Goal: Information Seeking & Learning: Understand process/instructions

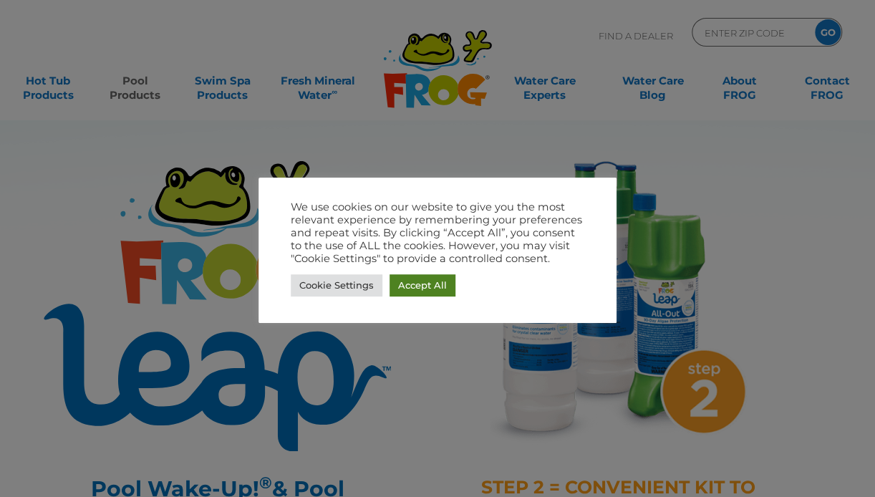
click at [423, 289] on link "Accept All" at bounding box center [422, 285] width 66 height 22
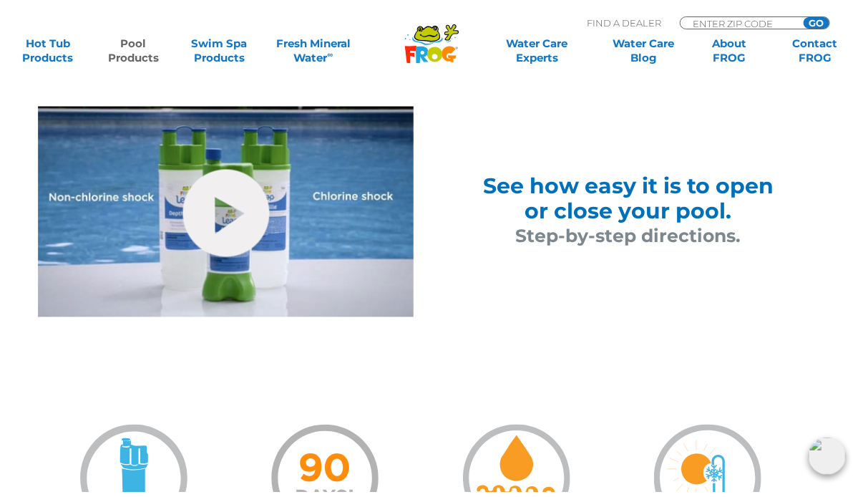
scroll to position [931, 0]
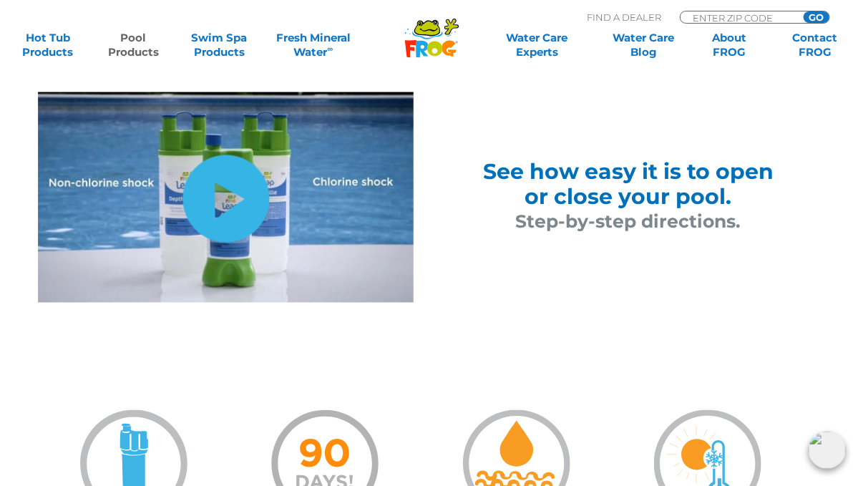
click at [215, 208] on link "hide-me" at bounding box center [226, 198] width 87 height 87
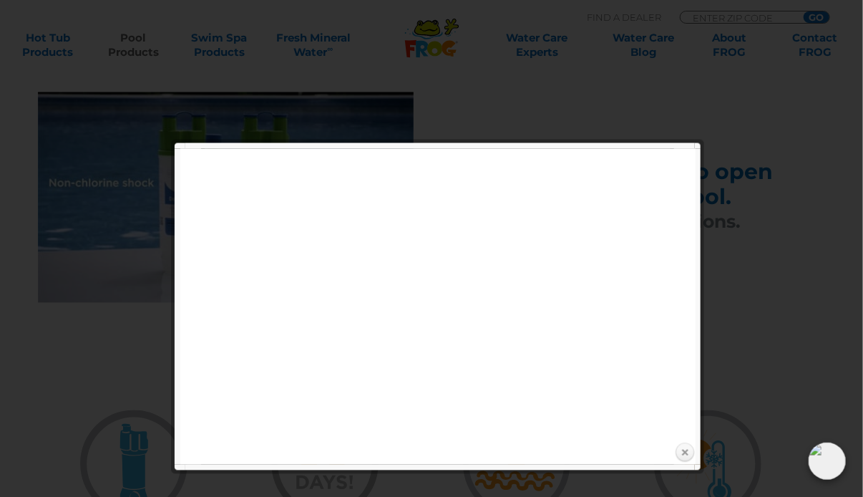
click at [678, 453] on link "Close" at bounding box center [684, 452] width 21 height 21
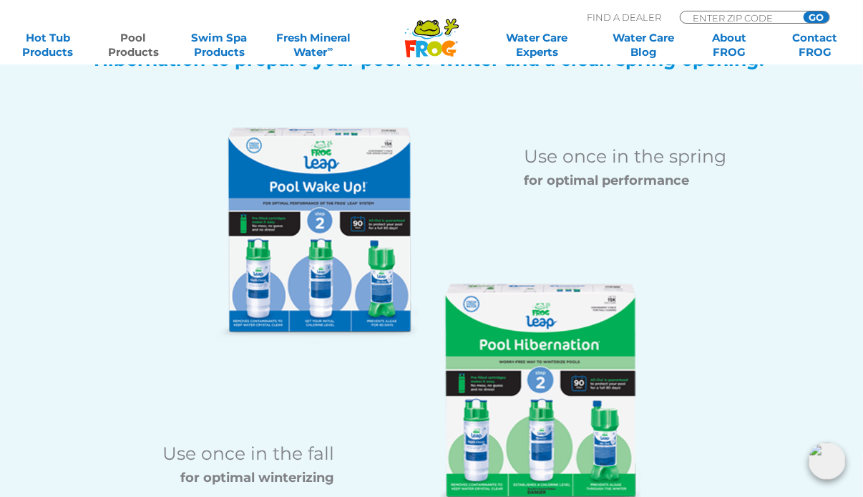
scroll to position [1789, 0]
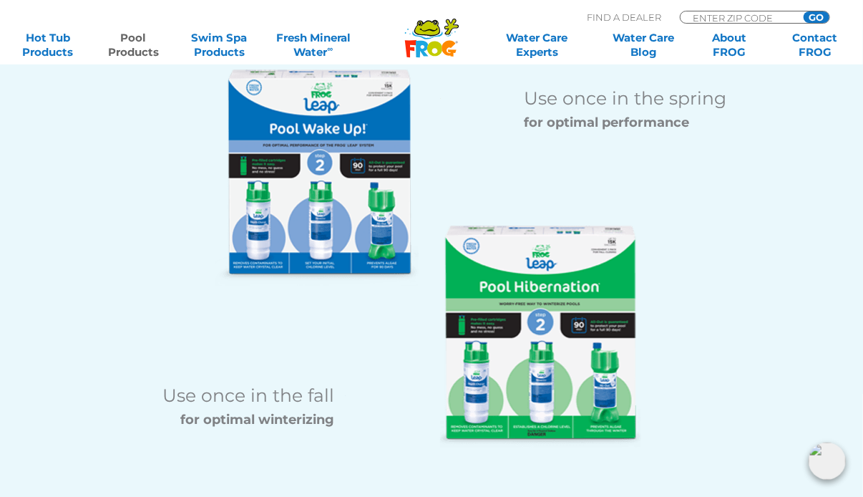
click at [540, 317] on img at bounding box center [540, 336] width 201 height 222
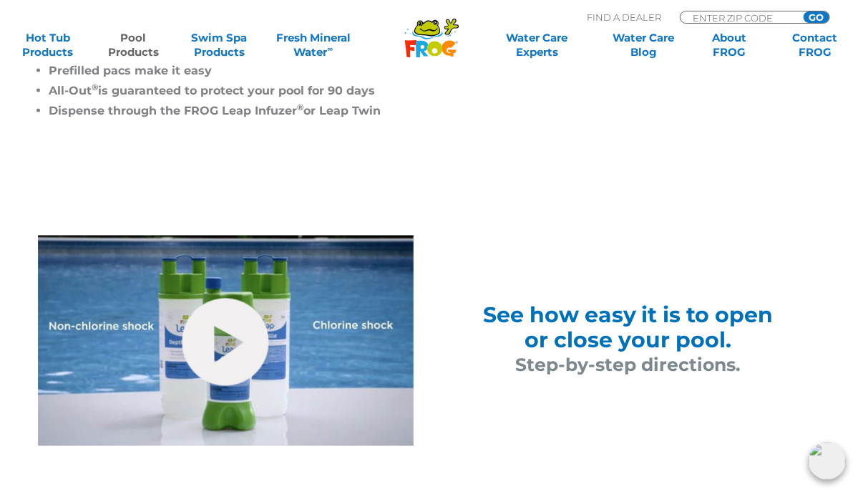
scroll to position [859, 0]
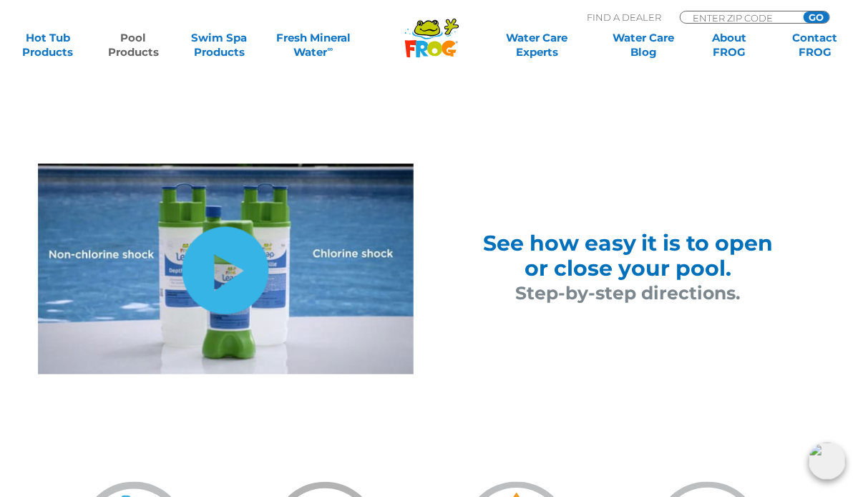
click at [230, 279] on link "hide-me" at bounding box center [226, 270] width 87 height 87
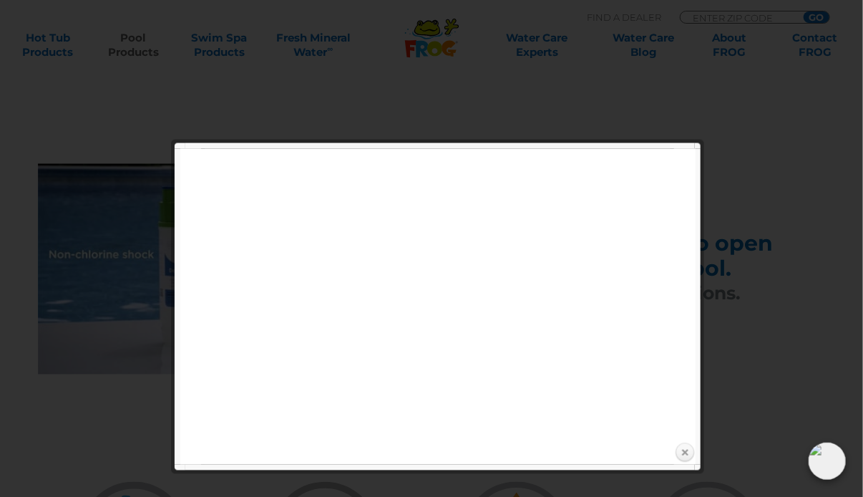
click at [681, 459] on link "Close" at bounding box center [684, 452] width 21 height 21
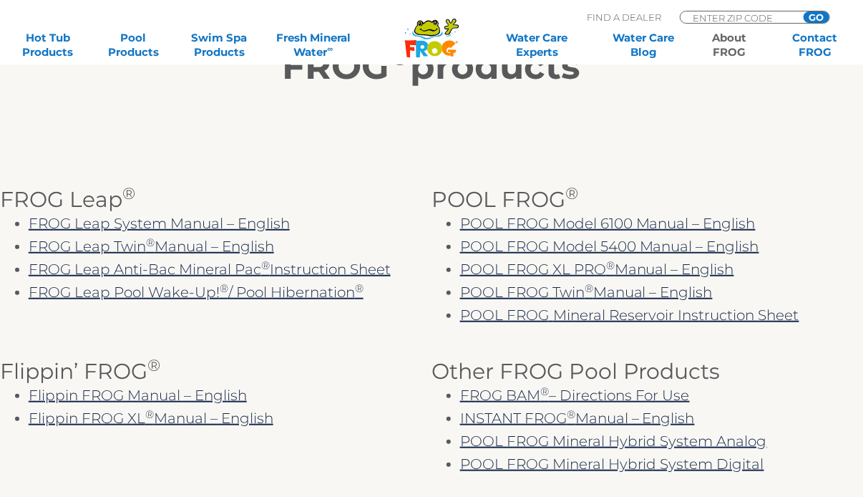
scroll to position [286, 0]
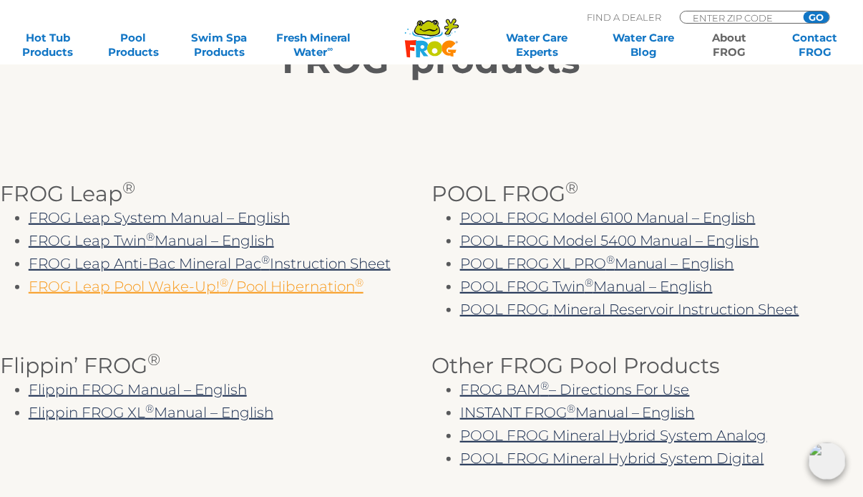
click at [278, 289] on link "FROG Leap Pool Wake-Up! ® / Pool Hibernation ®" at bounding box center [196, 286] width 335 height 17
